Goal: Task Accomplishment & Management: Manage account settings

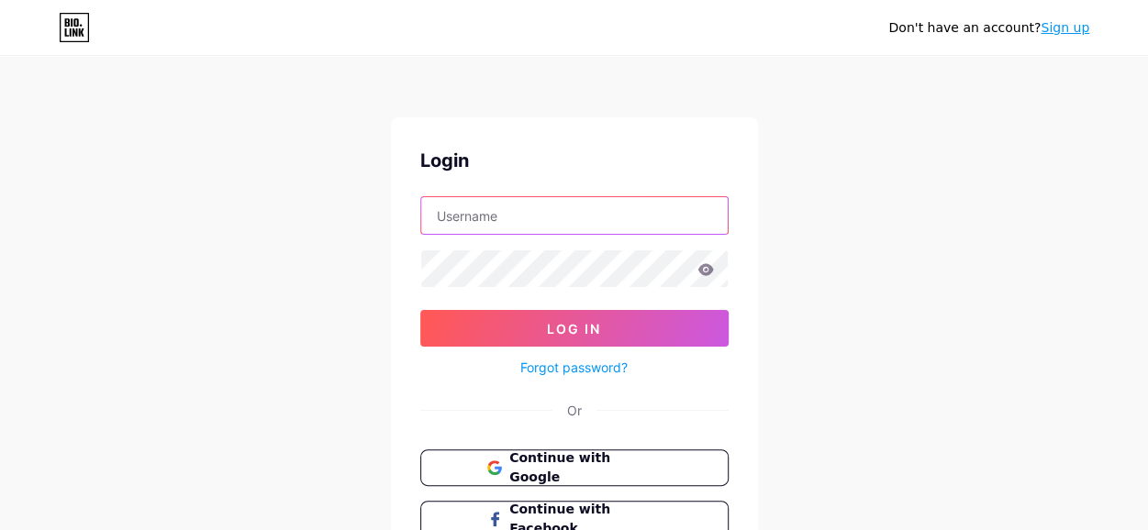
click at [485, 215] on input "text" at bounding box center [574, 215] width 307 height 37
click at [626, 463] on span "Continue with Google" at bounding box center [584, 468] width 153 height 39
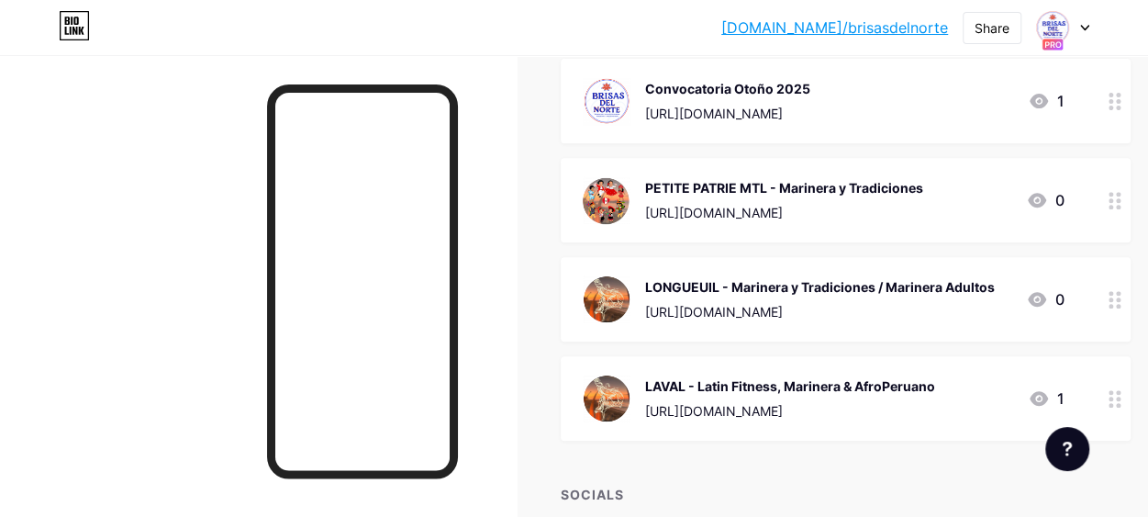
scroll to position [275, 0]
